Goal: Information Seeking & Learning: Learn about a topic

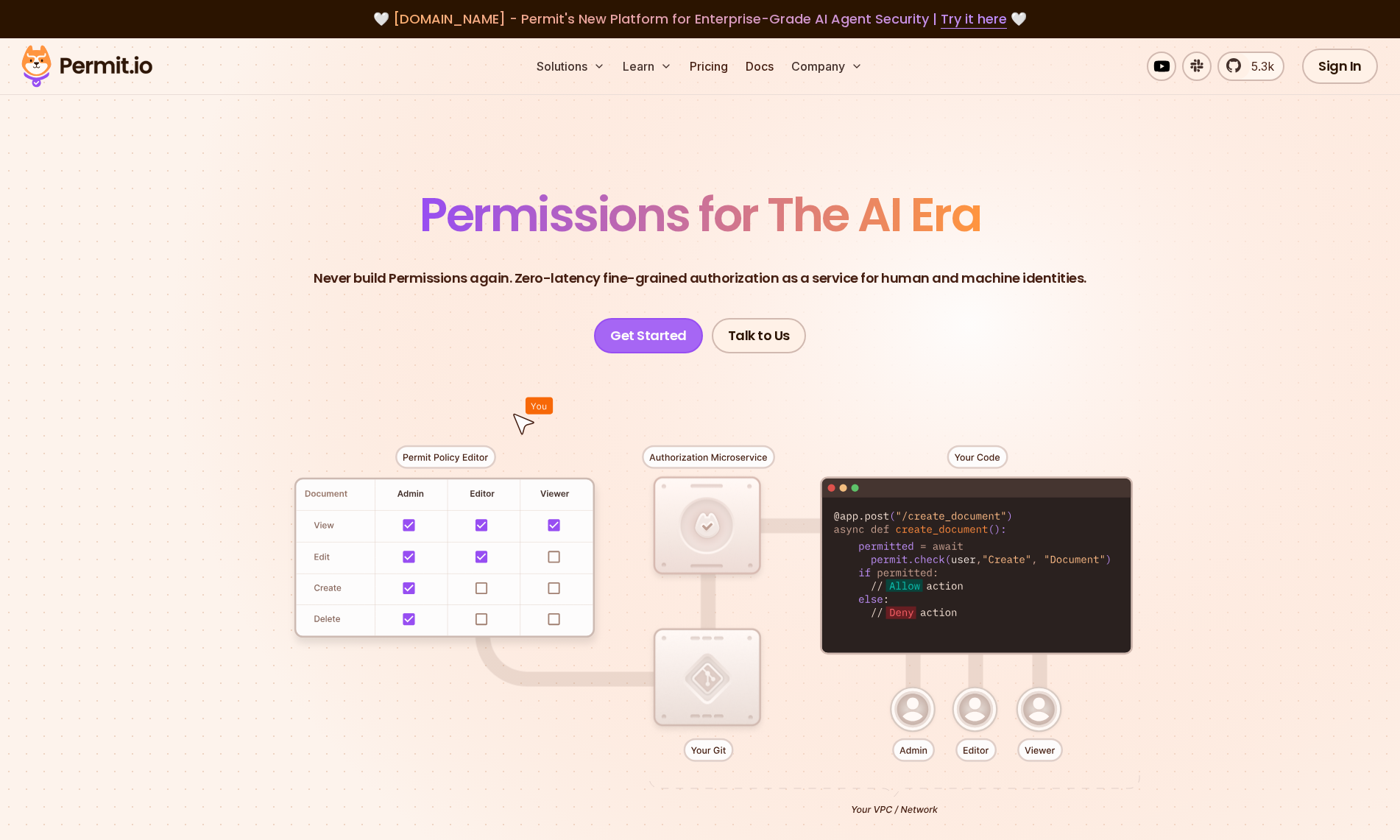
click at [677, 329] on link "Get Started" at bounding box center [648, 335] width 109 height 36
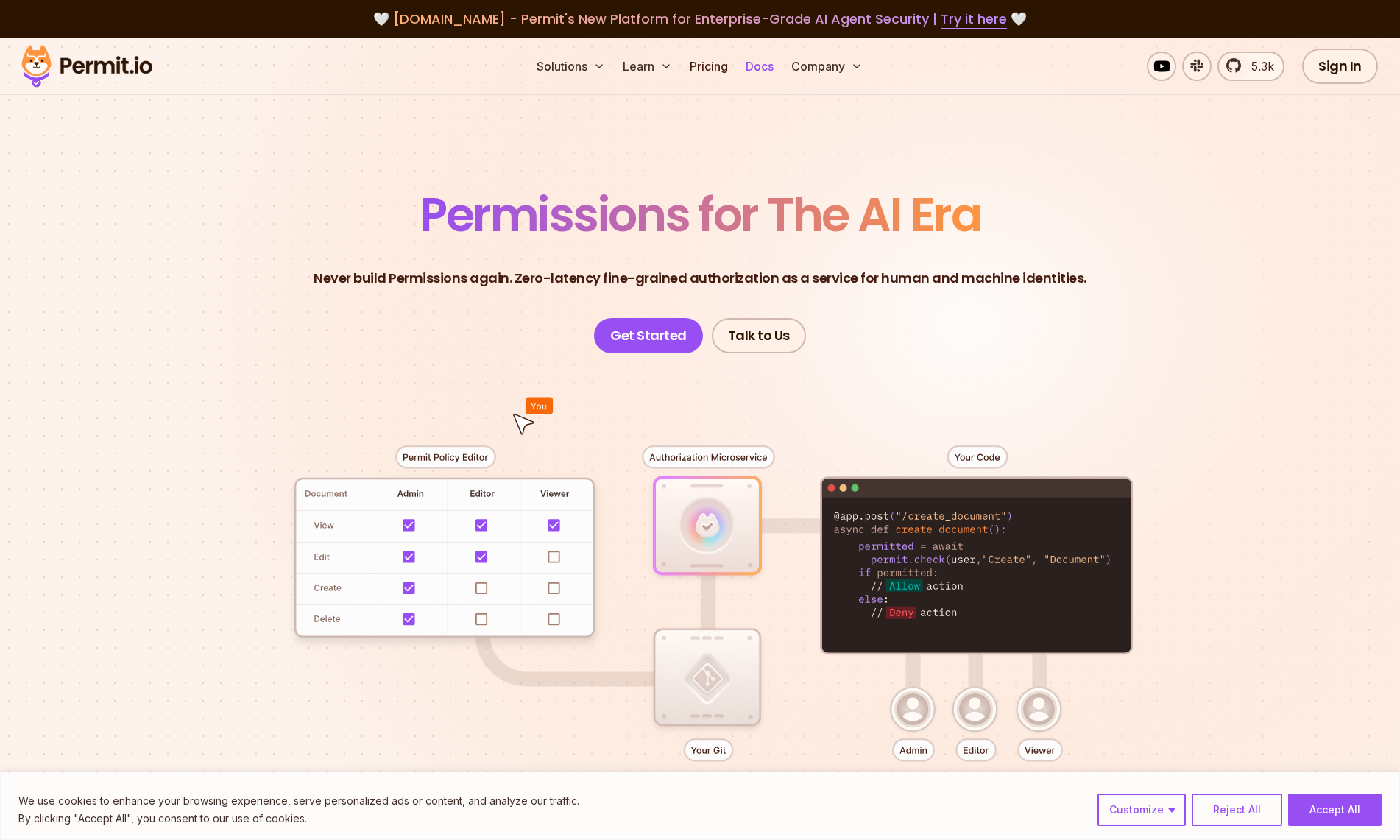
click at [770, 62] on link "Docs" at bounding box center [760, 66] width 40 height 29
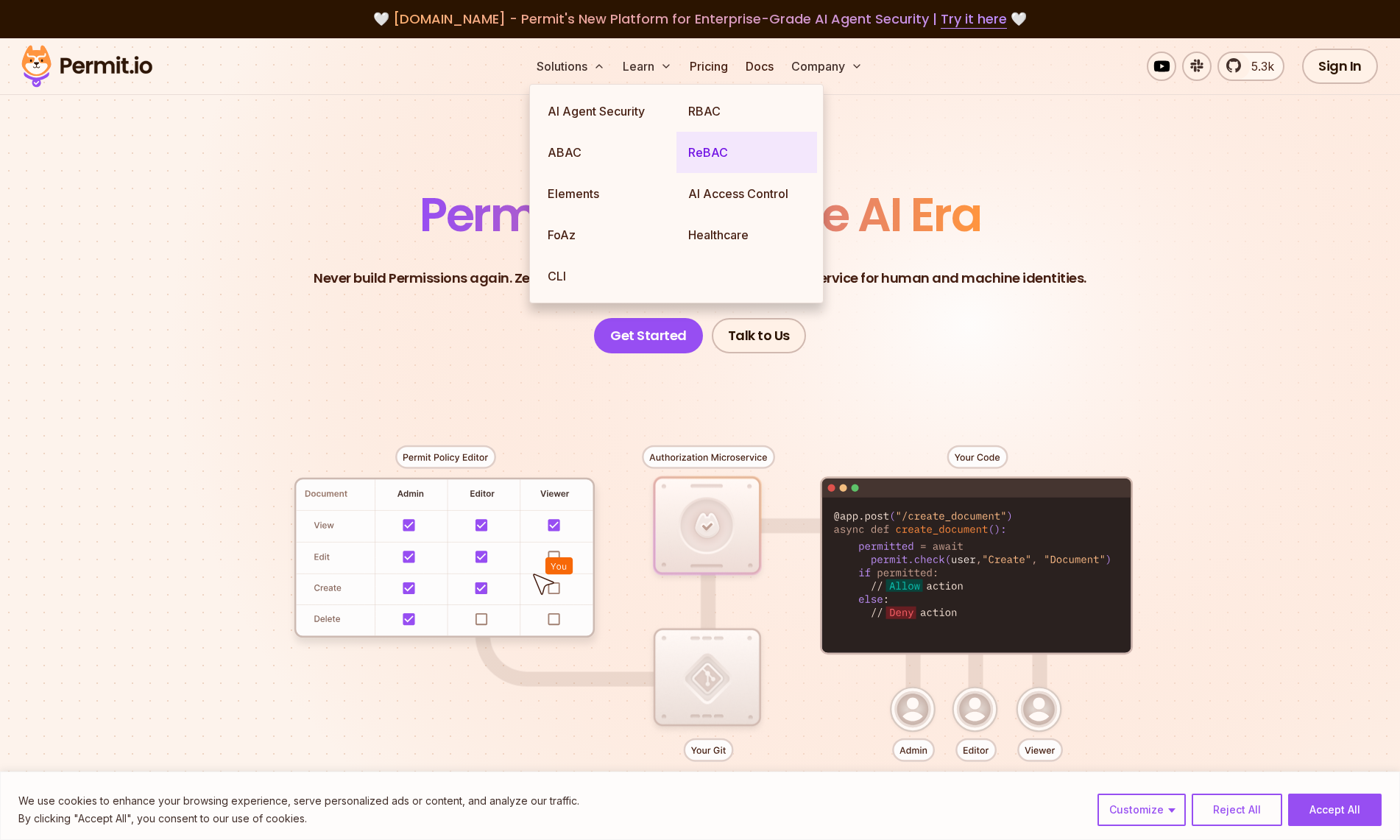
click at [711, 144] on link "ReBAC" at bounding box center [747, 153] width 140 height 42
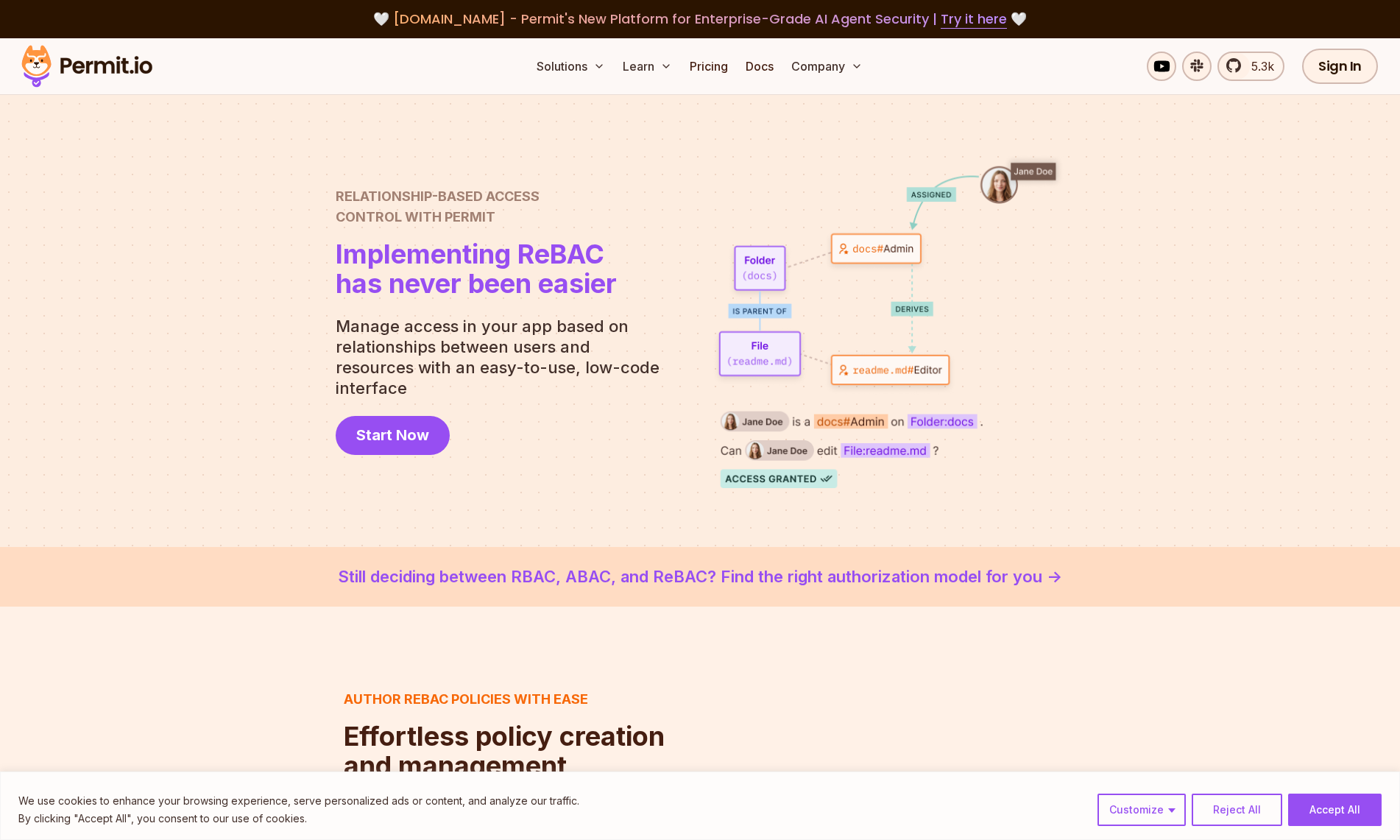
click at [1068, 452] on div at bounding box center [700, 321] width 1400 height 452
click at [935, 578] on link "Still deciding between RBAC, ABAC, and ReBAC? Find the right authorization mode…" at bounding box center [700, 576] width 1330 height 24
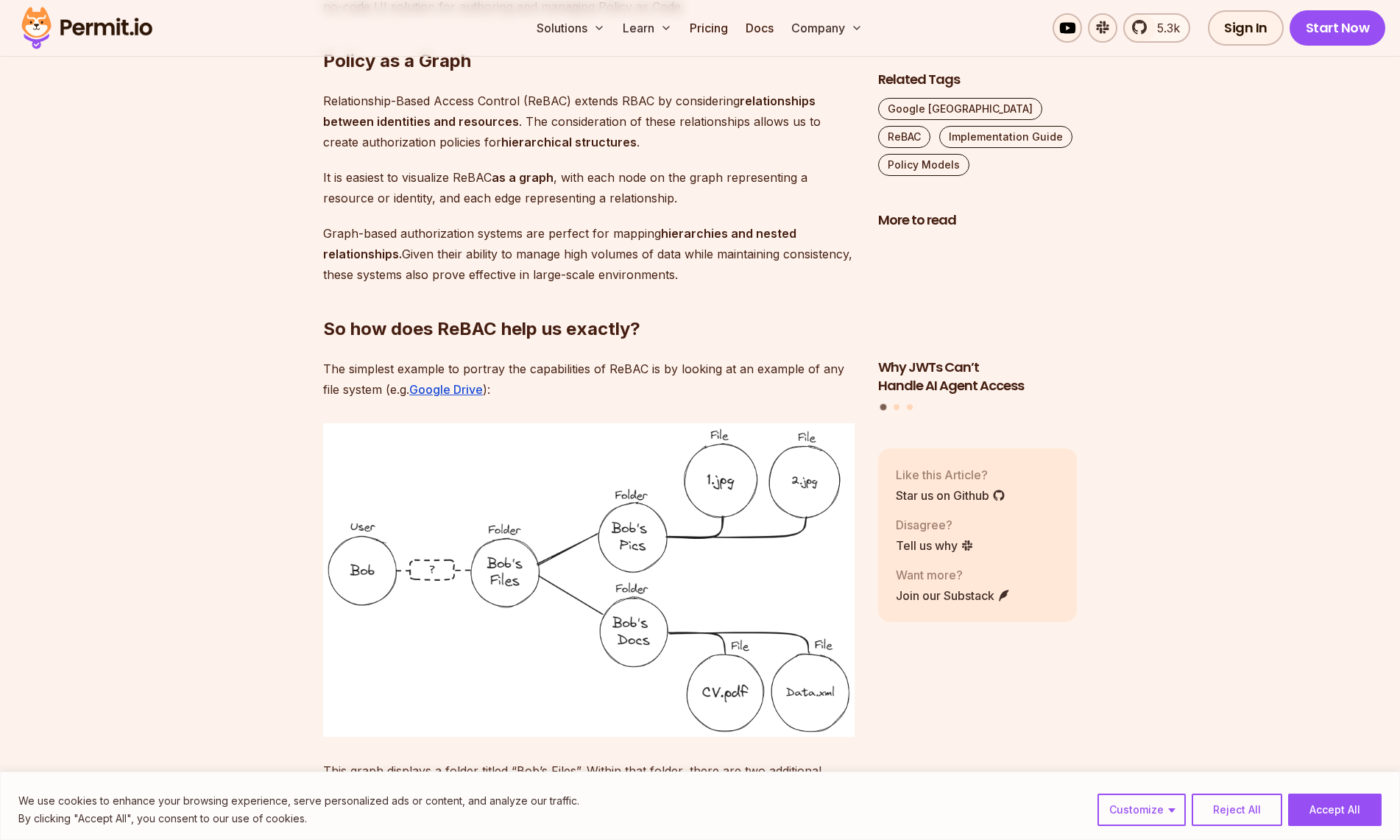
scroll to position [1423, 0]
